Goal: Find specific page/section: Locate a particular part of the current website

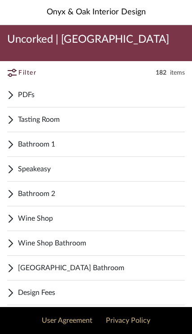
click at [68, 116] on span "Tasting Room" at bounding box center [101, 119] width 167 height 11
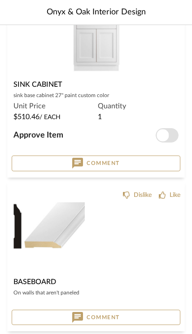
scroll to position [789, 0]
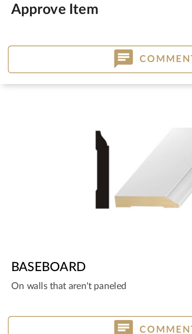
click at [97, 168] on img "0" at bounding box center [96, 204] width 73 height 73
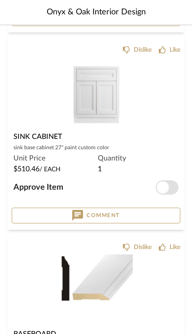
scroll to position [679, 0]
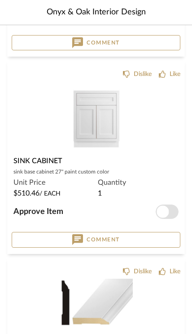
click at [0, 0] on div at bounding box center [0, 0] width 0 height 0
